Goal: Book appointment/travel/reservation

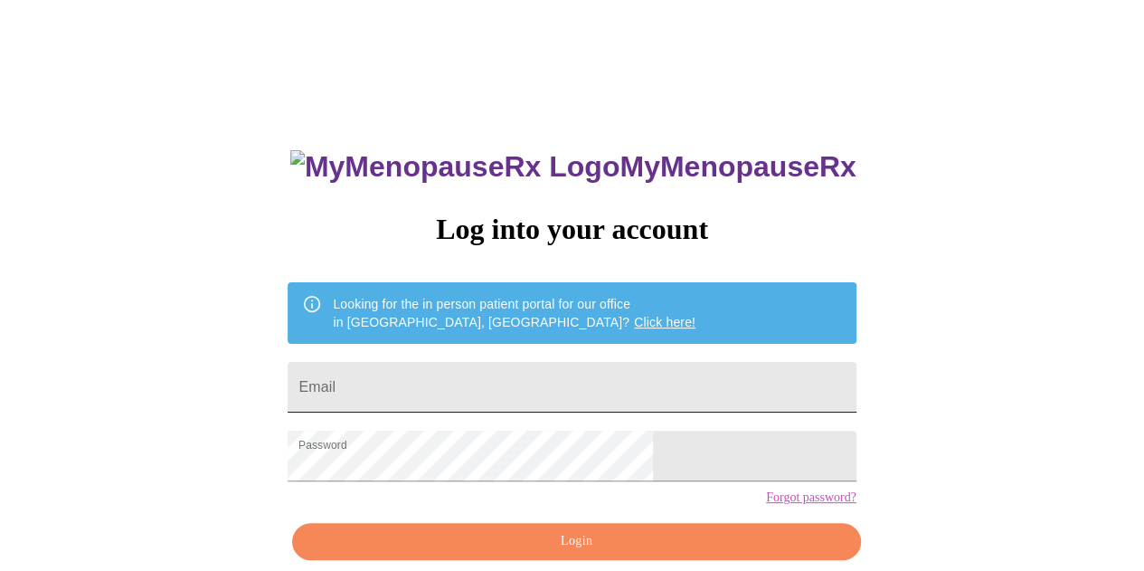
scroll to position [80, 0]
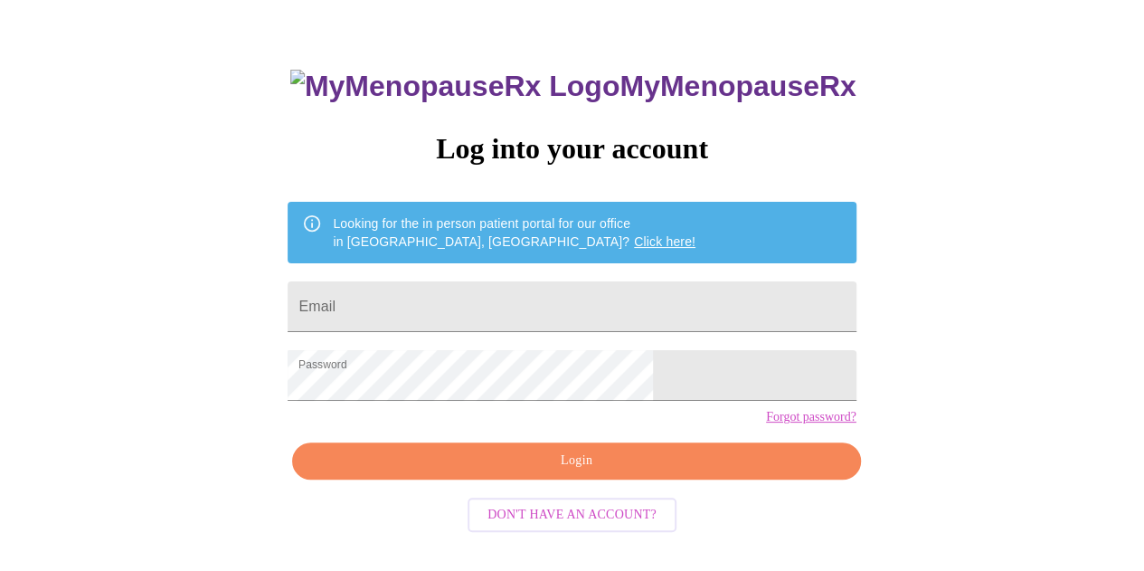
click at [559, 272] on form "Email" at bounding box center [572, 306] width 568 height 69
click at [546, 298] on input "Email" at bounding box center [572, 306] width 568 height 51
type input "amandalmonahan@gmail.com"
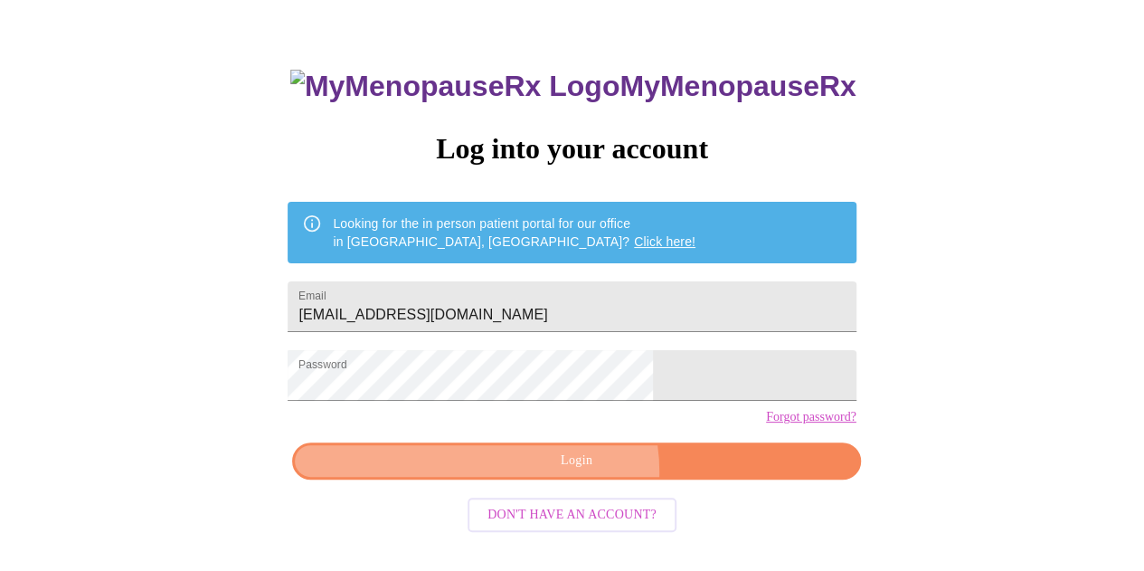
click at [575, 472] on span "Login" at bounding box center [576, 460] width 526 height 23
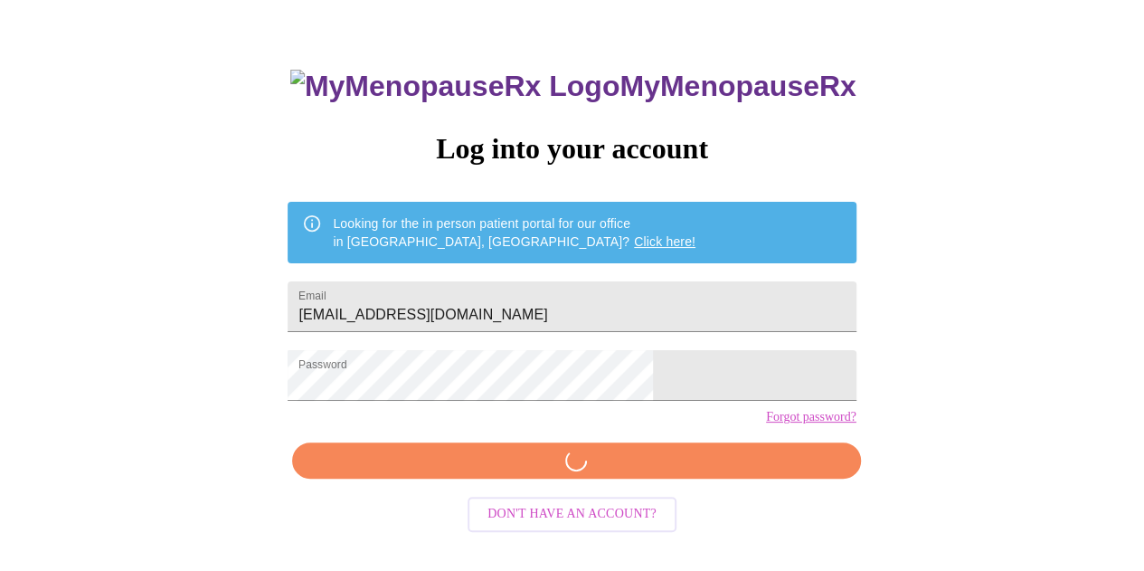
scroll to position [80, 0]
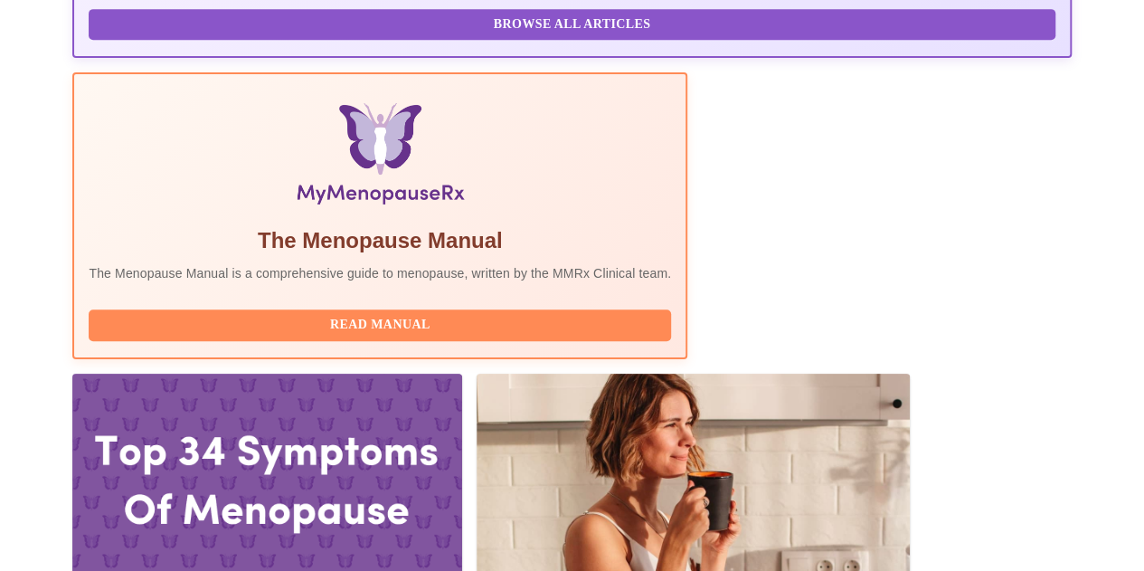
scroll to position [713, 0]
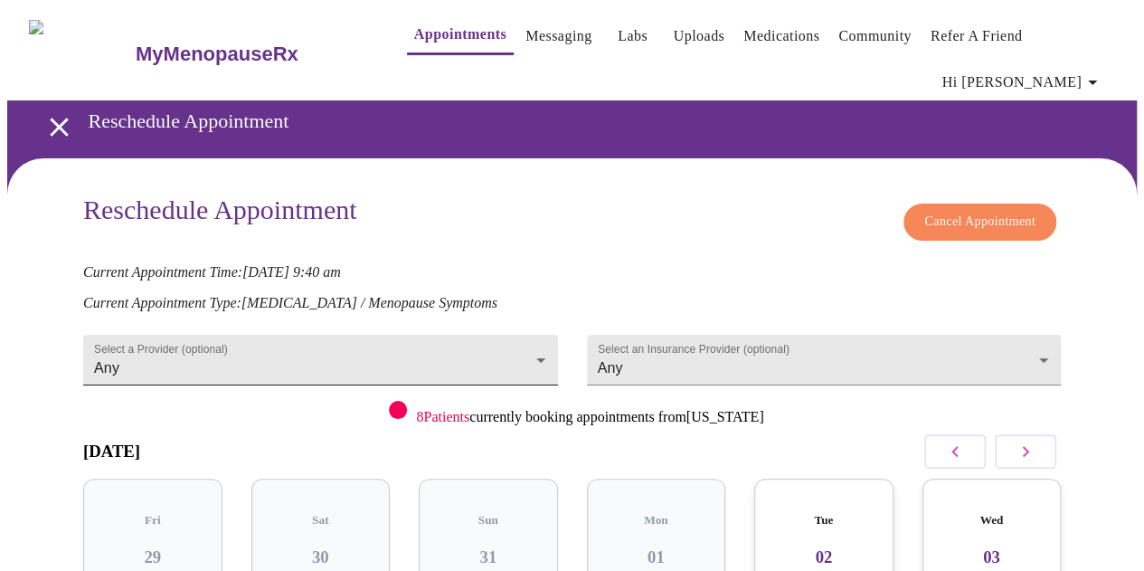
scroll to position [181, 0]
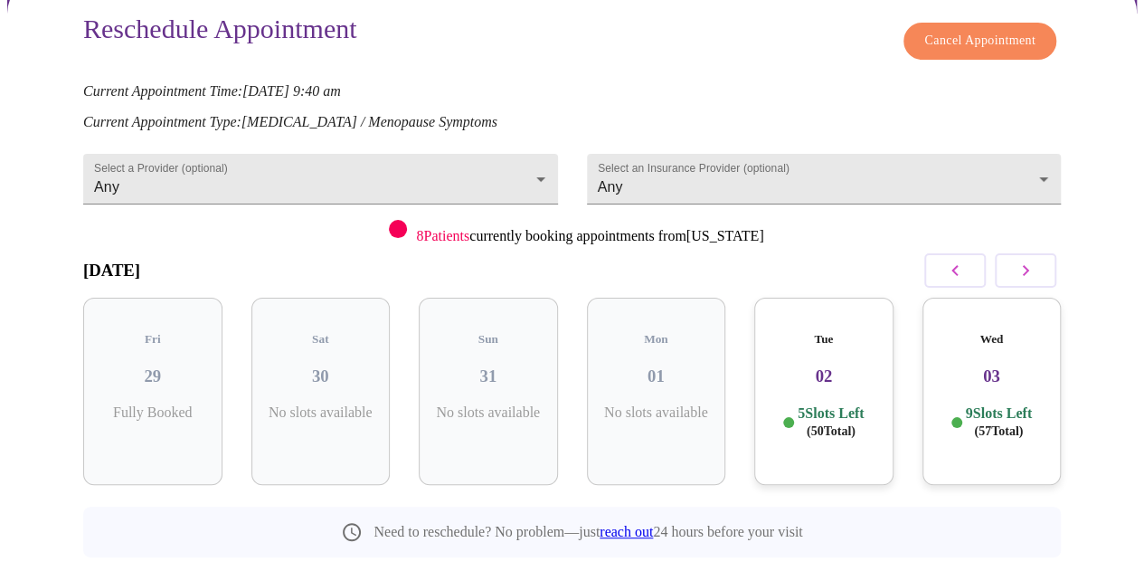
click at [807, 366] on h3 "02" at bounding box center [824, 376] width 110 height 20
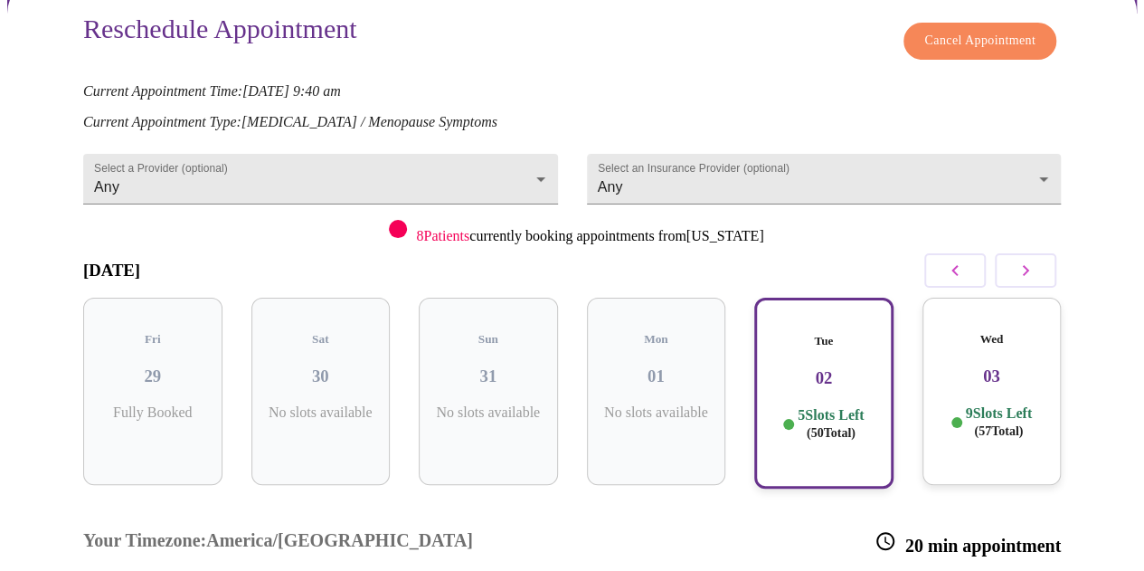
scroll to position [362, 0]
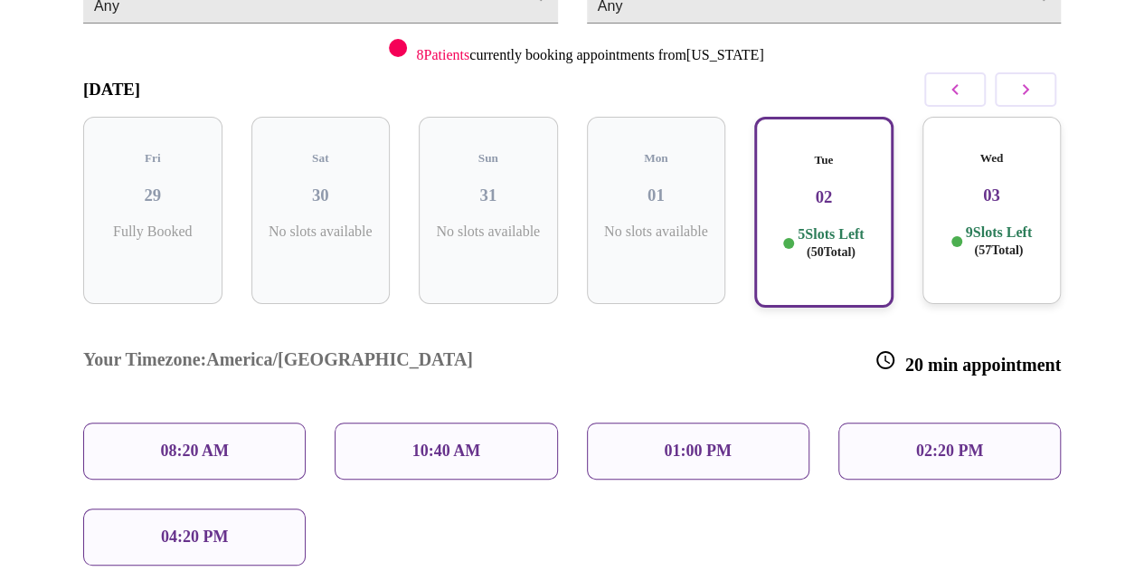
click at [183, 441] on p "08:20 AM" at bounding box center [194, 450] width 69 height 19
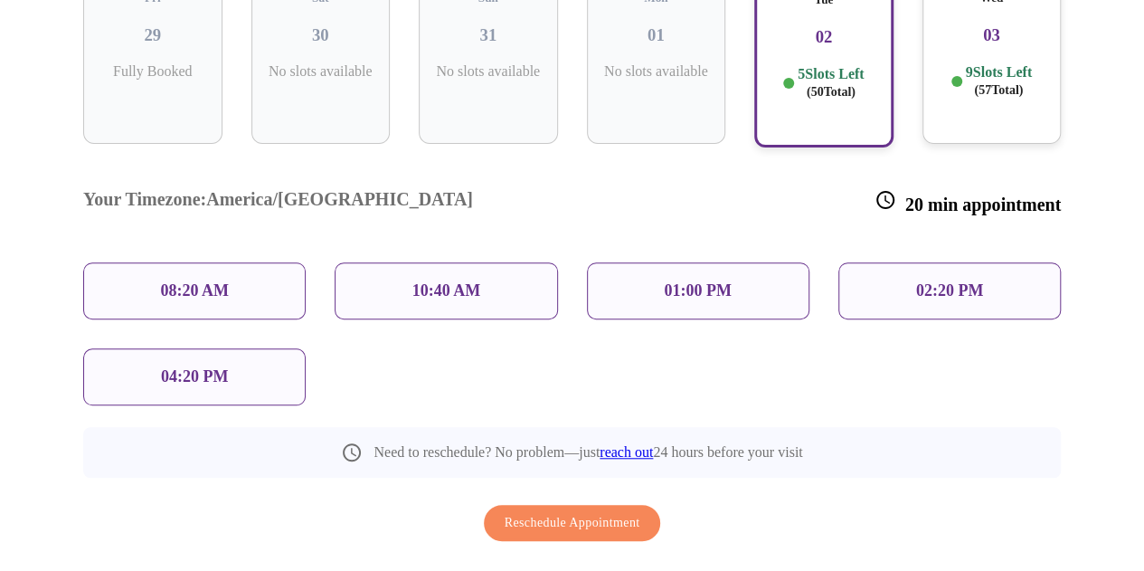
click at [214, 281] on p "08:20 AM" at bounding box center [194, 290] width 69 height 19
click at [210, 281] on p "08:20 AM" at bounding box center [194, 290] width 69 height 19
click at [835, 65] on p "5 Slots Left ( 50 Total)" at bounding box center [831, 82] width 66 height 35
click at [480, 262] on div "10:40 AM" at bounding box center [446, 290] width 222 height 57
click at [590, 512] on span "Reschedule Appointment" at bounding box center [573, 523] width 136 height 23
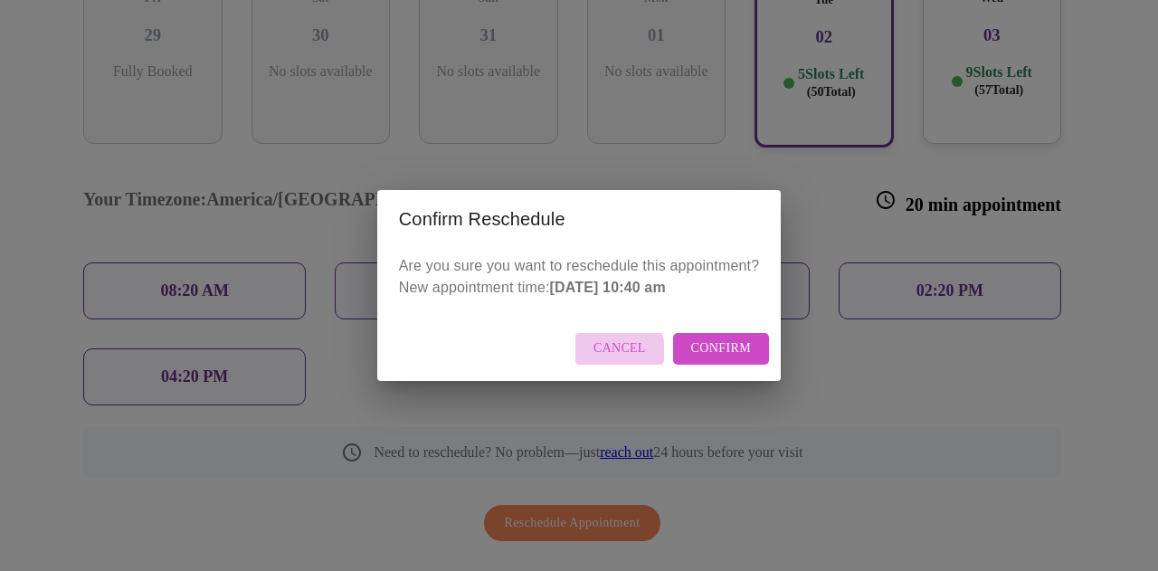
click at [619, 351] on span "Cancel" at bounding box center [619, 348] width 52 height 23
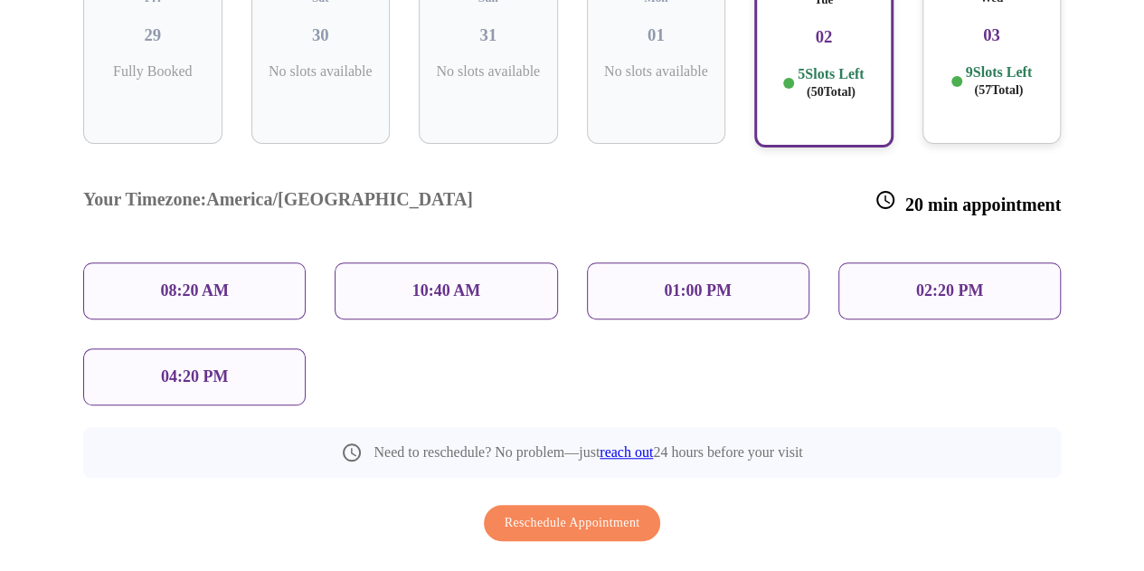
click at [476, 281] on p "10:40 AM" at bounding box center [446, 290] width 69 height 19
click at [222, 281] on p "08:20 AM" at bounding box center [194, 290] width 69 height 19
click at [962, 78] on div "Wed 03 9 Slots Left ( 57 Total)" at bounding box center [991, 50] width 139 height 187
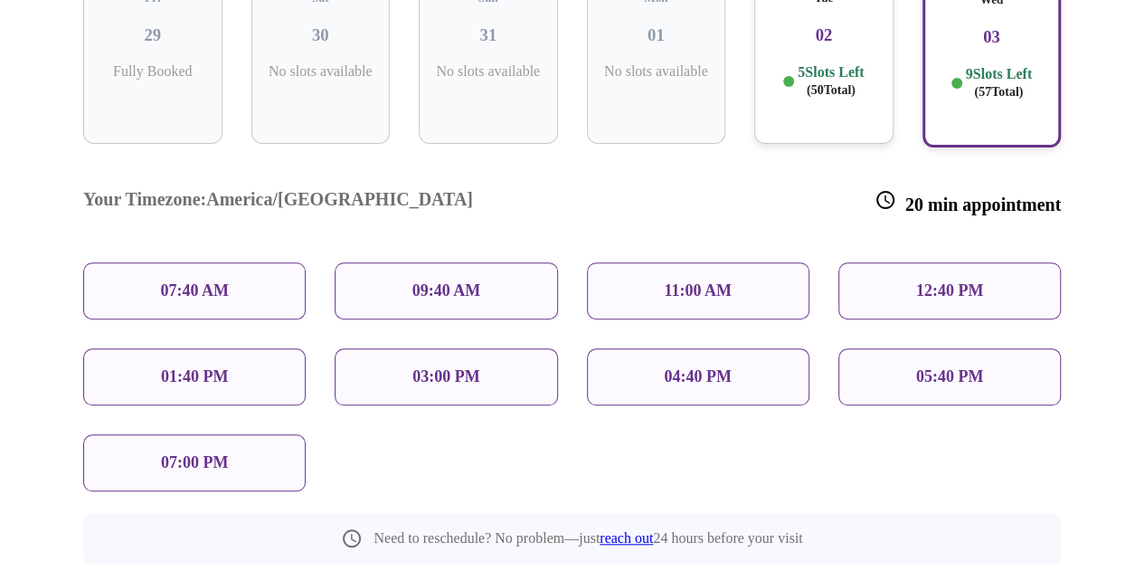
click at [827, 83] on span "( 50 Total)" at bounding box center [831, 90] width 49 height 14
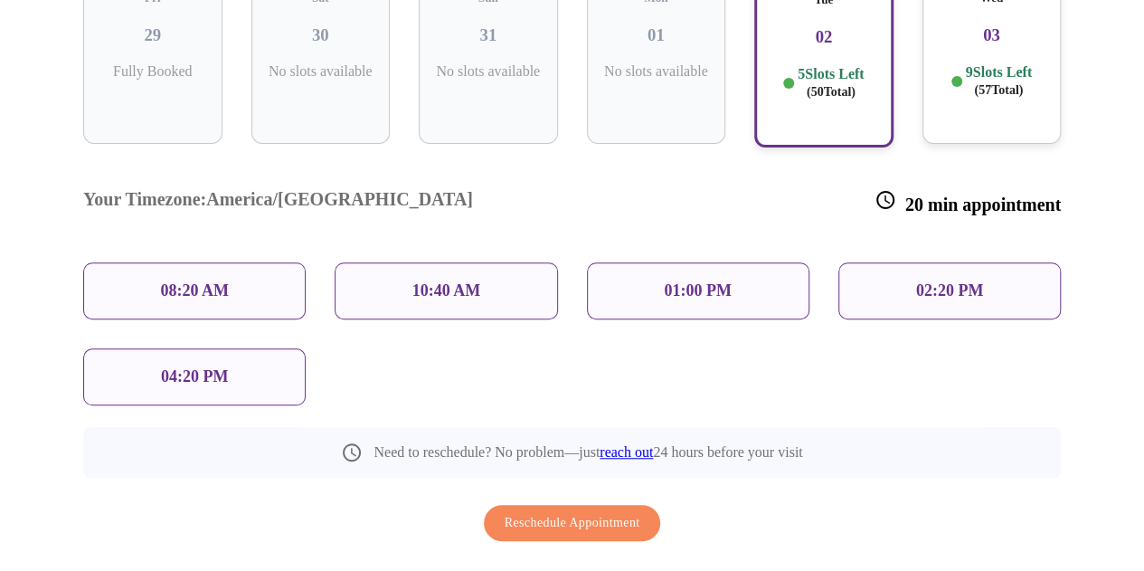
click at [147, 262] on div "08:20 AM" at bounding box center [194, 290] width 222 height 57
click at [184, 281] on p "08:20 AM" at bounding box center [194, 290] width 69 height 19
click at [185, 281] on p "08:20 AM" at bounding box center [194, 290] width 69 height 19
drag, startPoint x: 185, startPoint y: 213, endPoint x: 673, endPoint y: 225, distance: 487.6
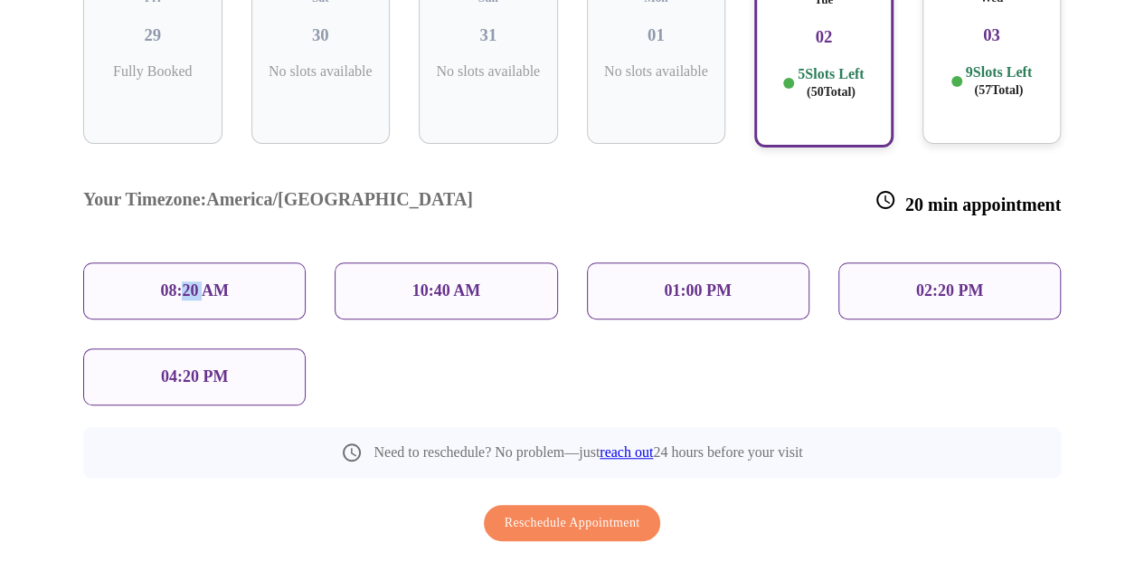
click at [187, 281] on p "08:20 AM" at bounding box center [194, 290] width 69 height 19
click at [927, 262] on div "02:20 PM" at bounding box center [949, 290] width 222 height 57
drag, startPoint x: 910, startPoint y: 223, endPoint x: 715, endPoint y: 222, distance: 194.4
click at [908, 262] on div "02:20 PM" at bounding box center [949, 290] width 222 height 57
click at [667, 281] on p "01:00 PM" at bounding box center [697, 290] width 67 height 19
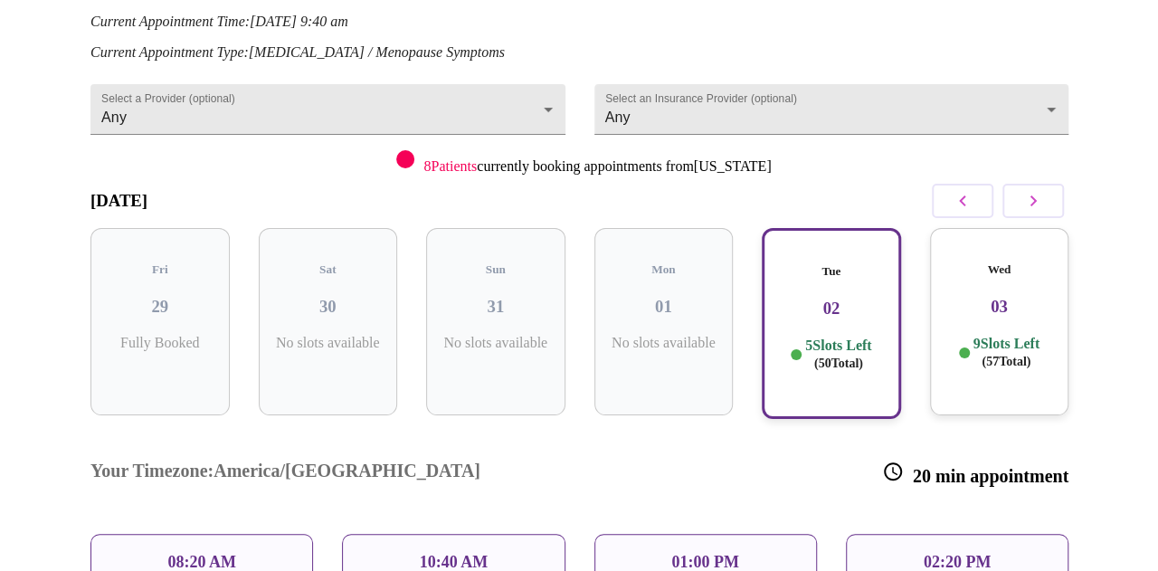
scroll to position [431, 0]
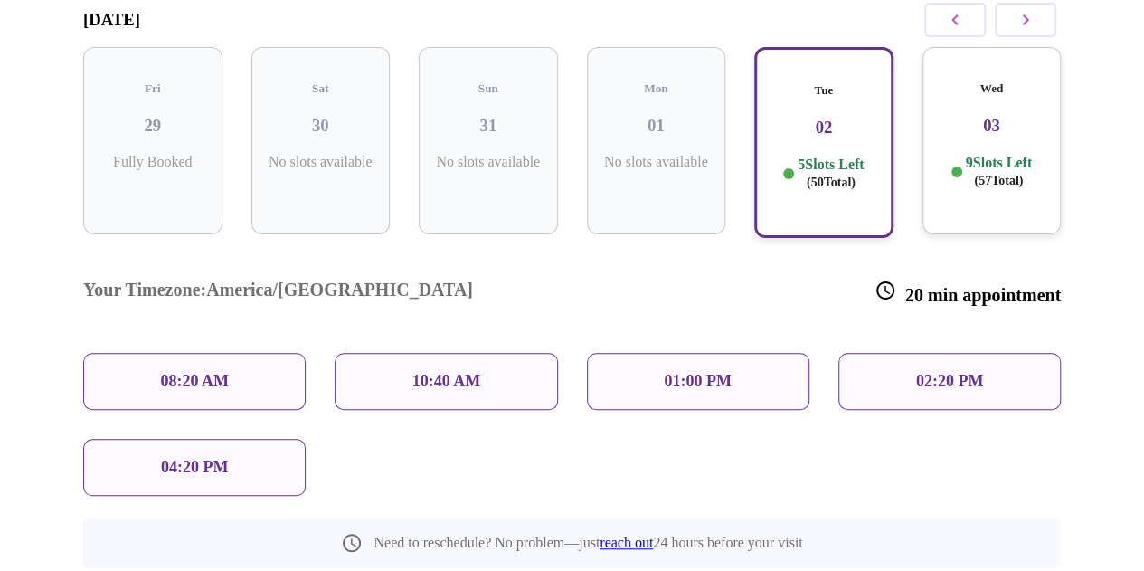
click at [201, 353] on div "08:20 AM" at bounding box center [194, 381] width 222 height 57
click at [216, 372] on p "08:20 AM" at bounding box center [194, 381] width 69 height 19
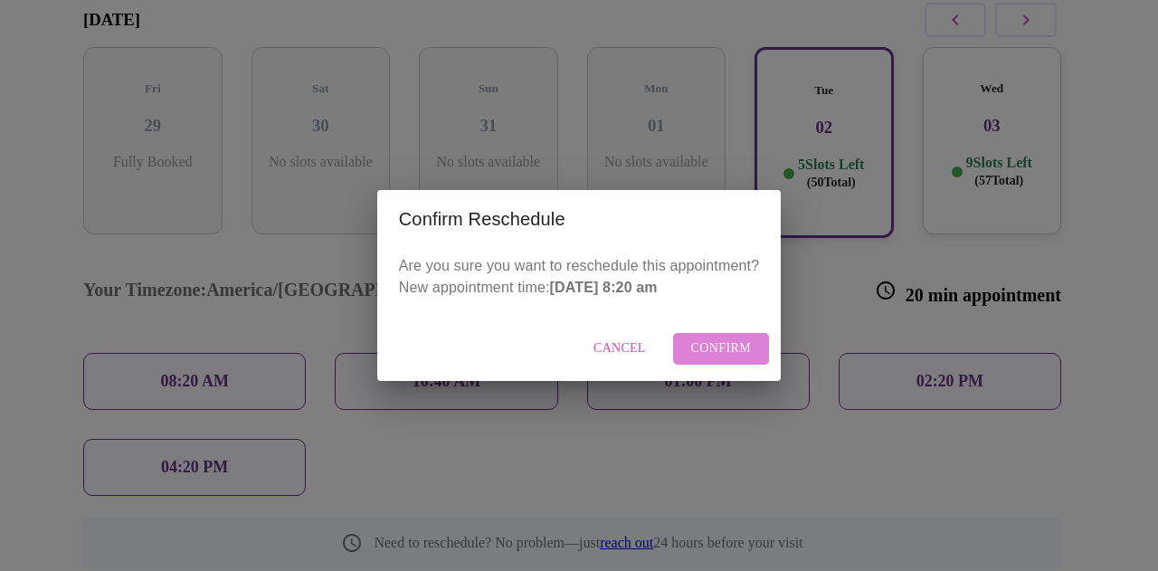
click at [711, 357] on span "Confirm" at bounding box center [721, 348] width 61 height 23
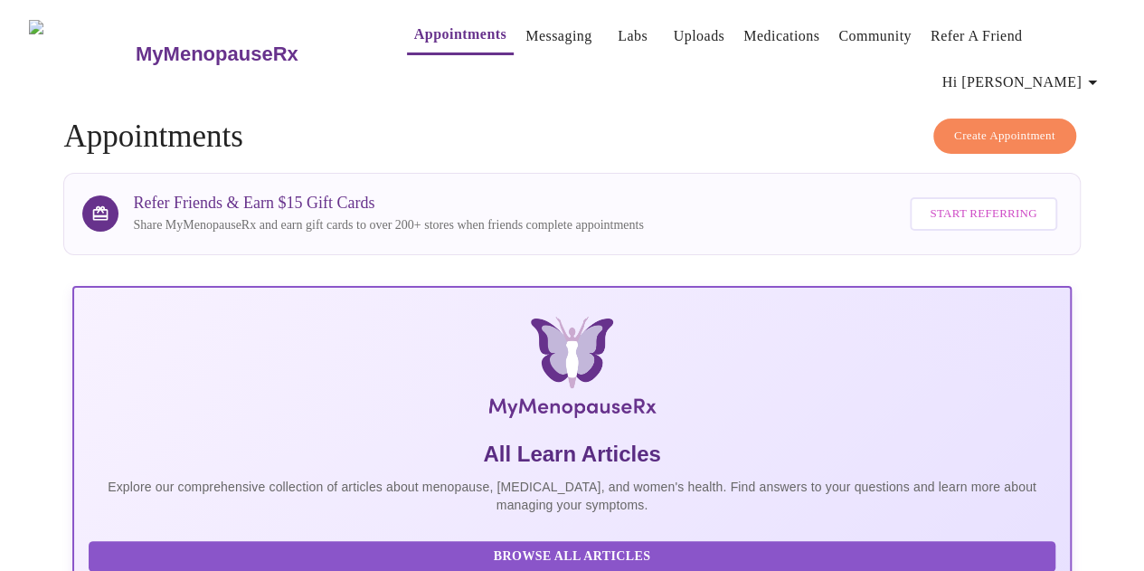
click at [539, 34] on link "Messaging" at bounding box center [558, 36] width 66 height 25
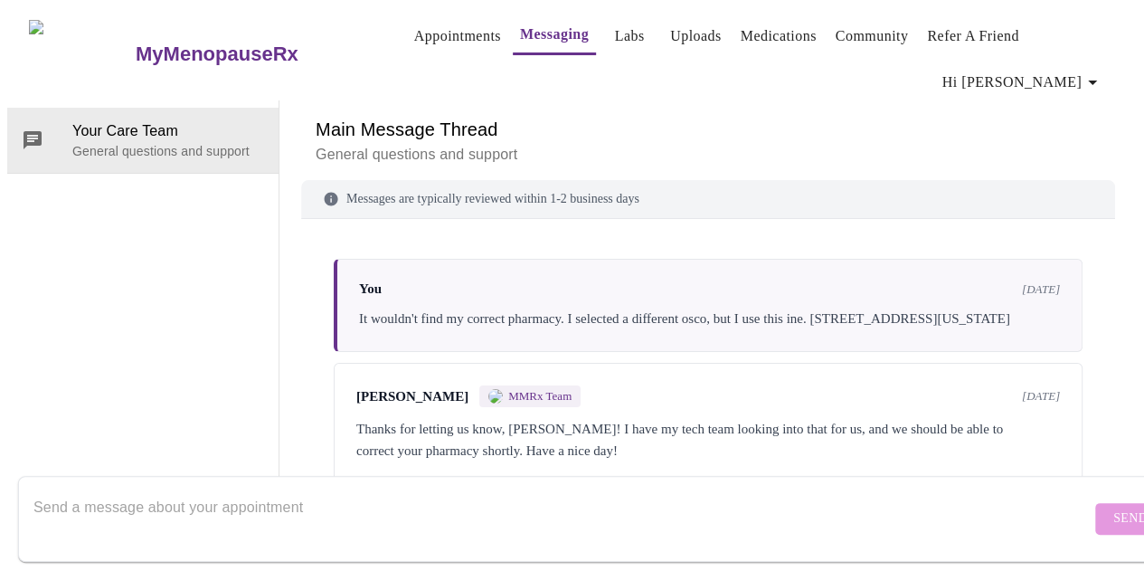
scroll to position [1178, 0]
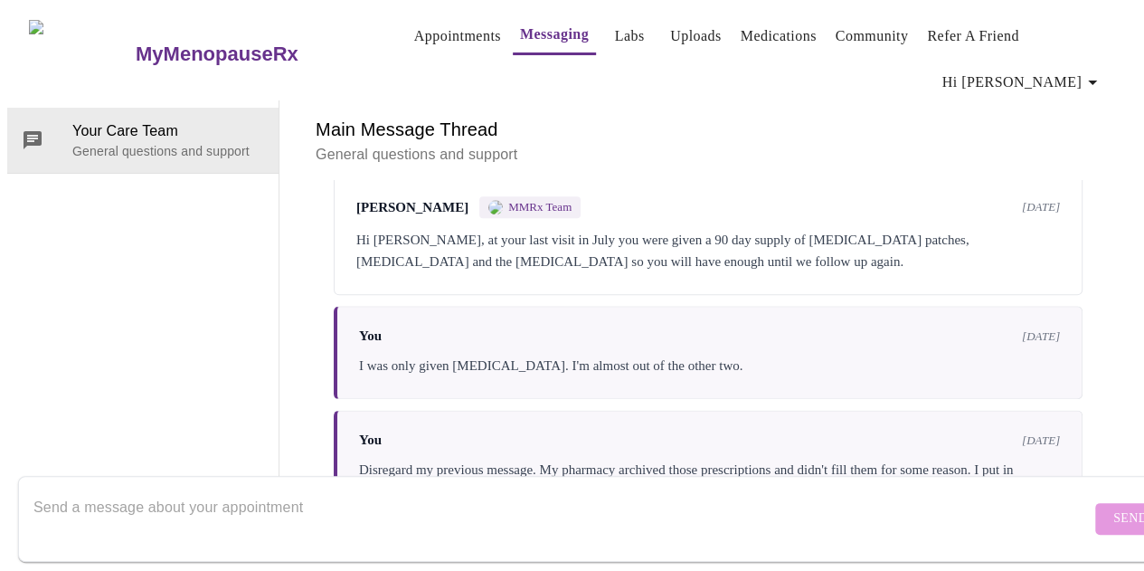
click at [579, 491] on textarea "Send a message about your appointment" at bounding box center [561, 518] width 1057 height 58
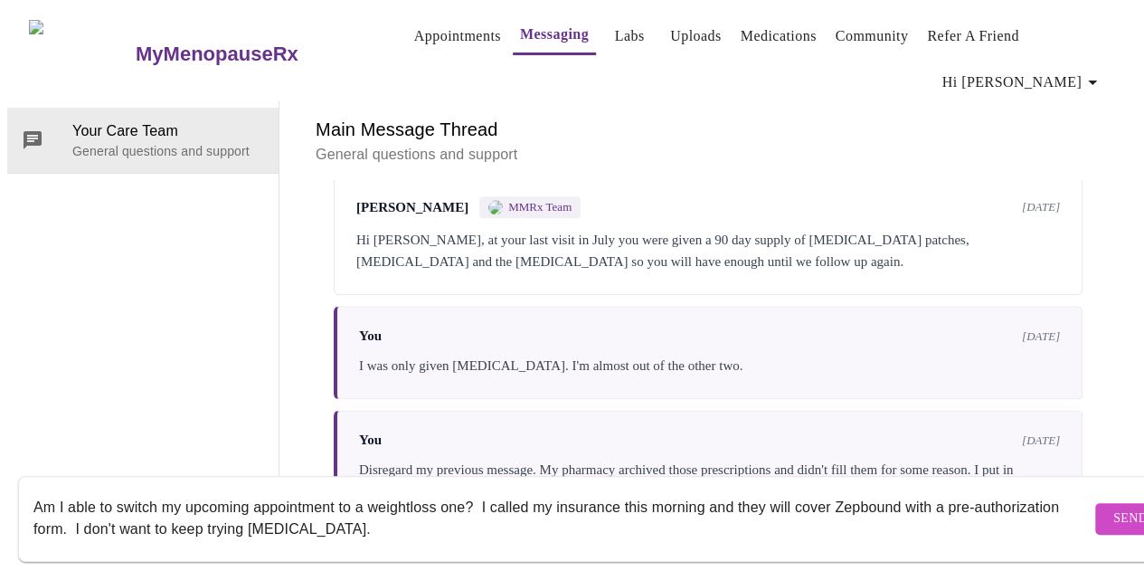
type textarea "Am I able to switch my upcoming appointment to a weightloss one? I called my in…"
click at [1113, 507] on span "Send" at bounding box center [1130, 518] width 34 height 23
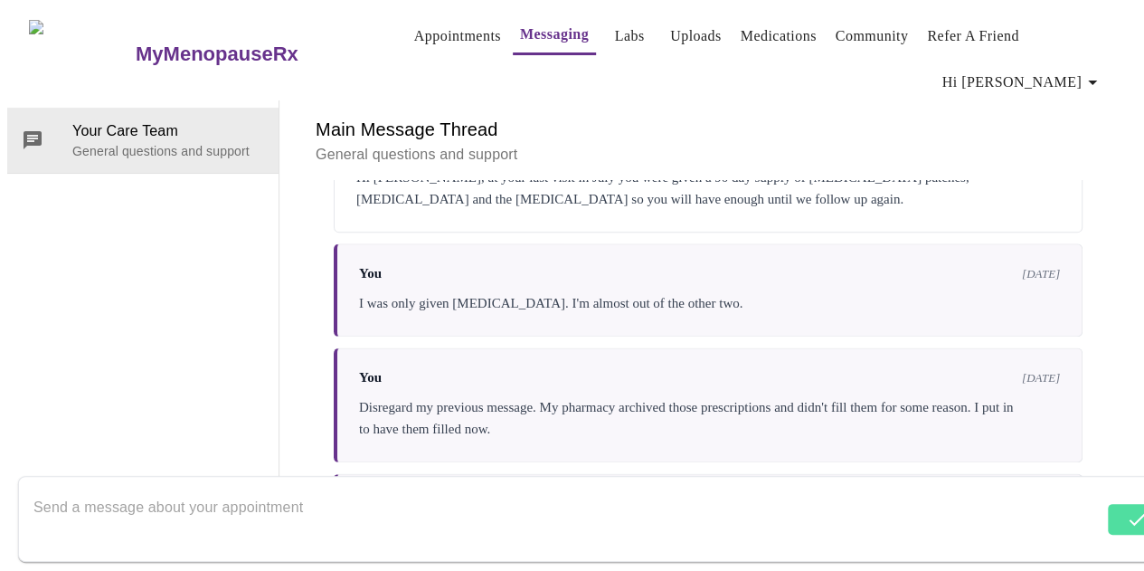
scroll to position [1309, 0]
